Goal: Information Seeking & Learning: Learn about a topic

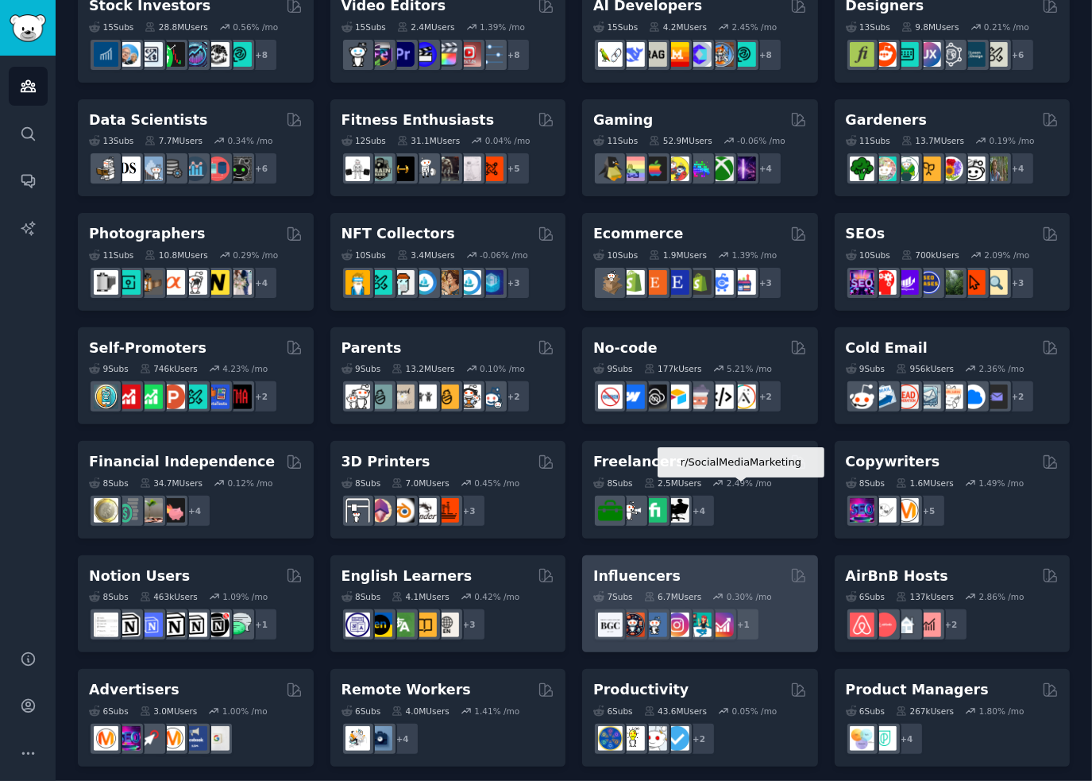
scroll to position [330, 0]
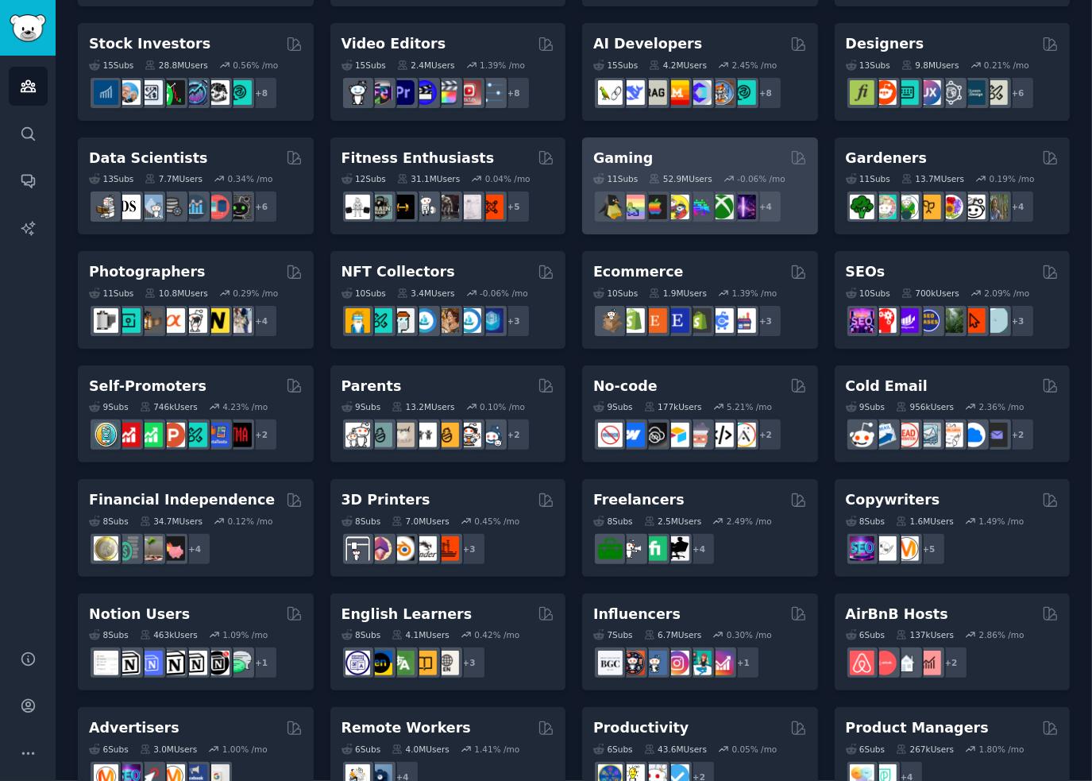
click at [626, 152] on h2 "Gaming" at bounding box center [623, 159] width 60 height 20
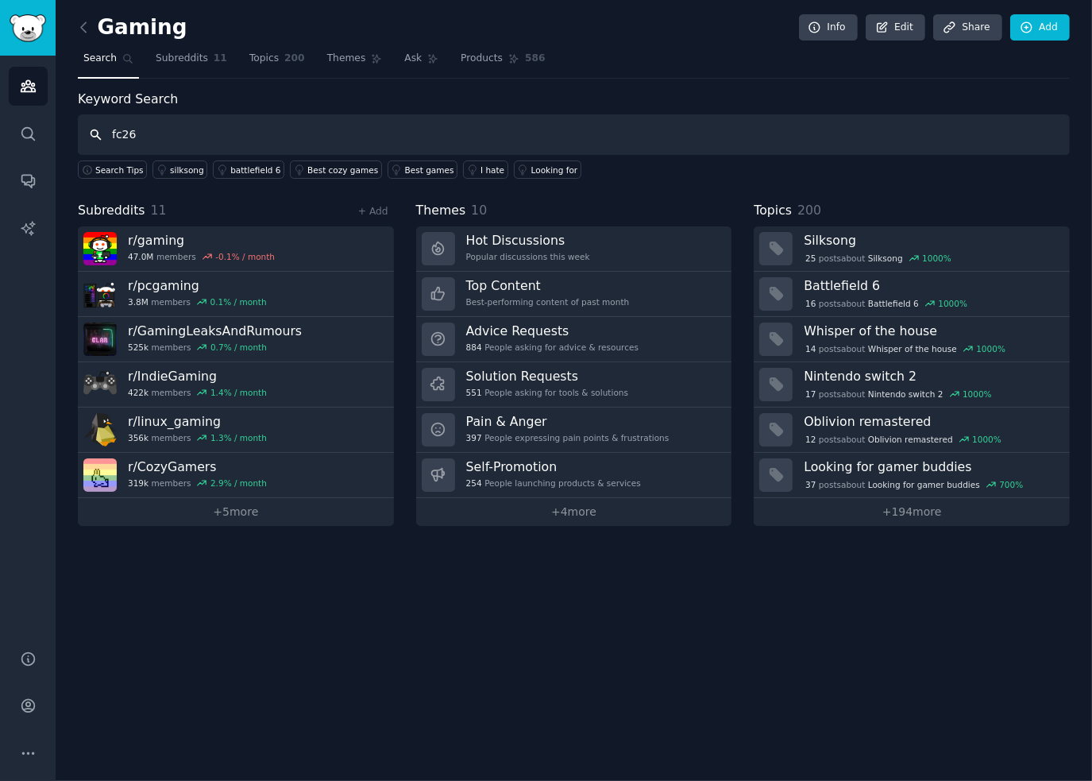
type input "fc26"
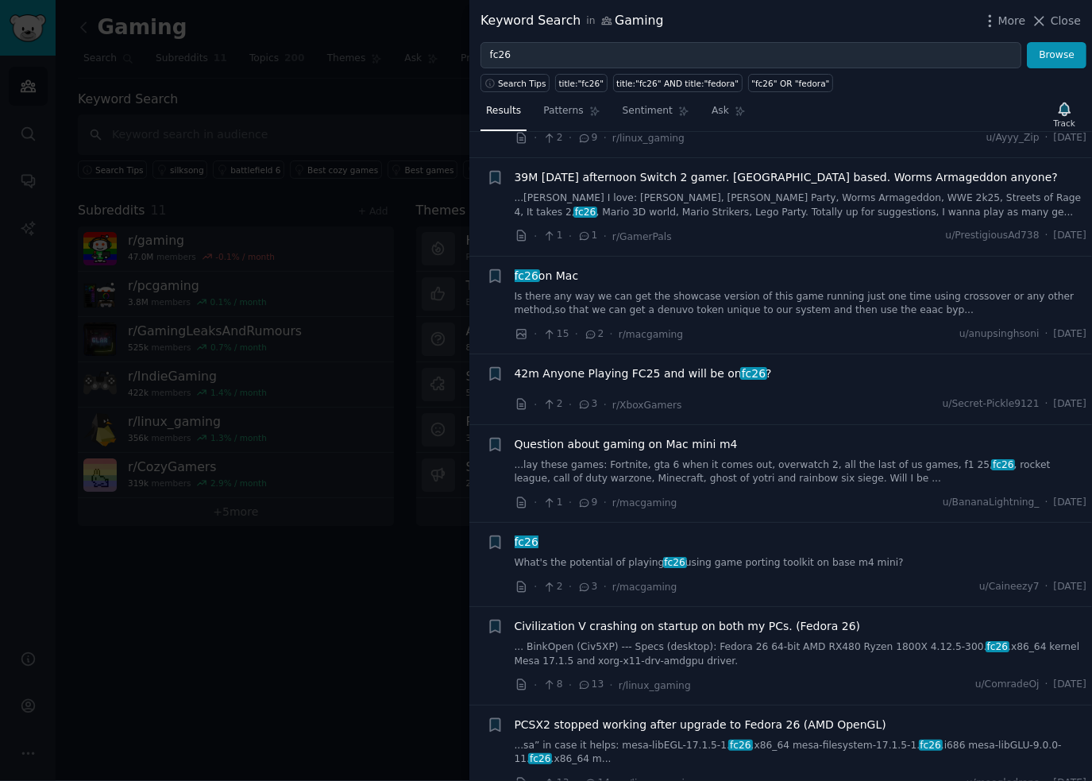
scroll to position [102, 0]
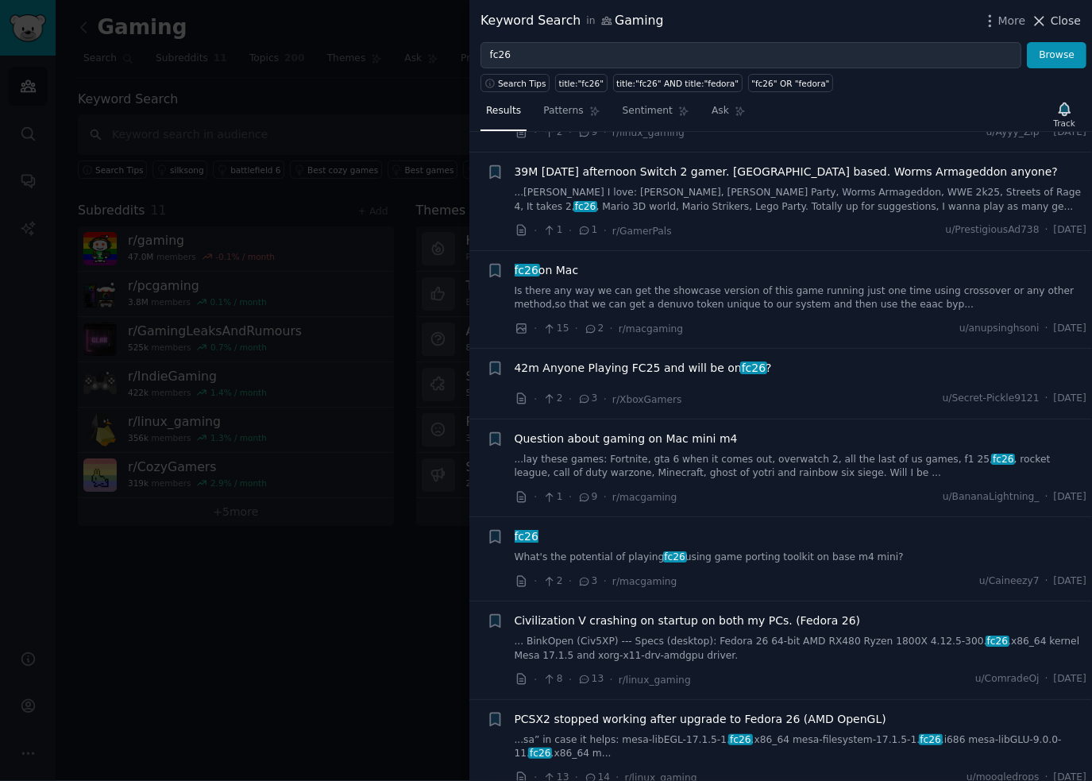
click at [1055, 23] on span "Close" at bounding box center [1066, 21] width 30 height 17
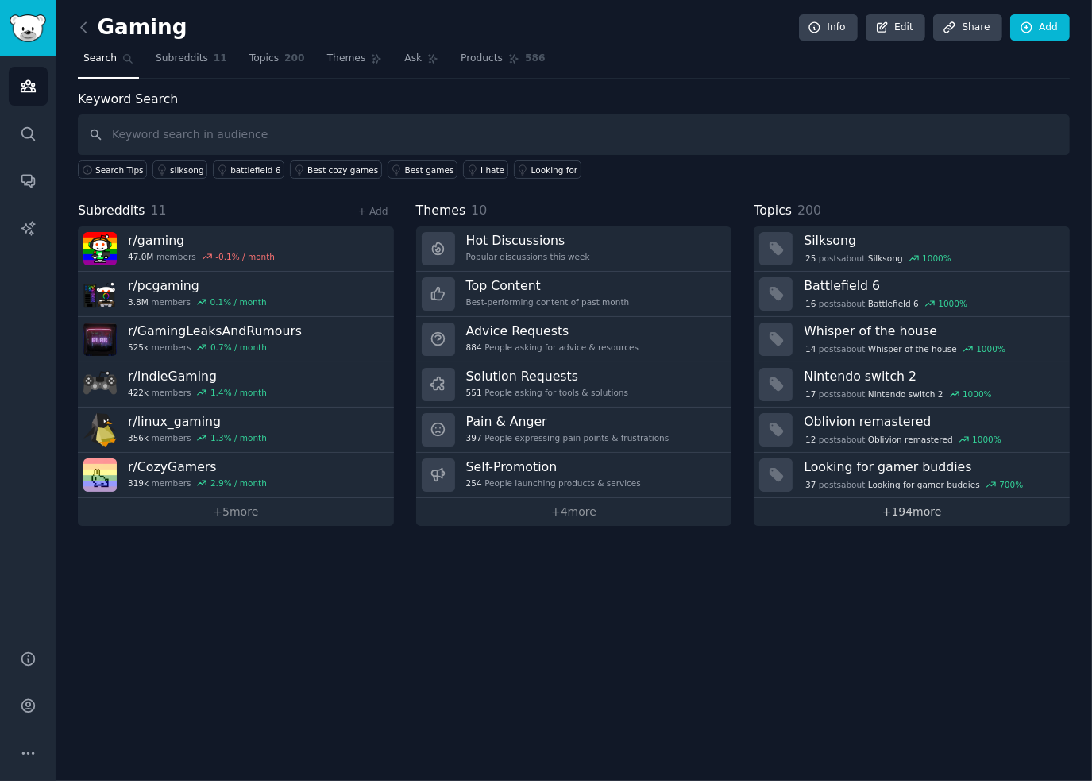
click at [907, 511] on link "+ 194 more" at bounding box center [912, 512] width 316 height 28
